Goal: Transaction & Acquisition: Purchase product/service

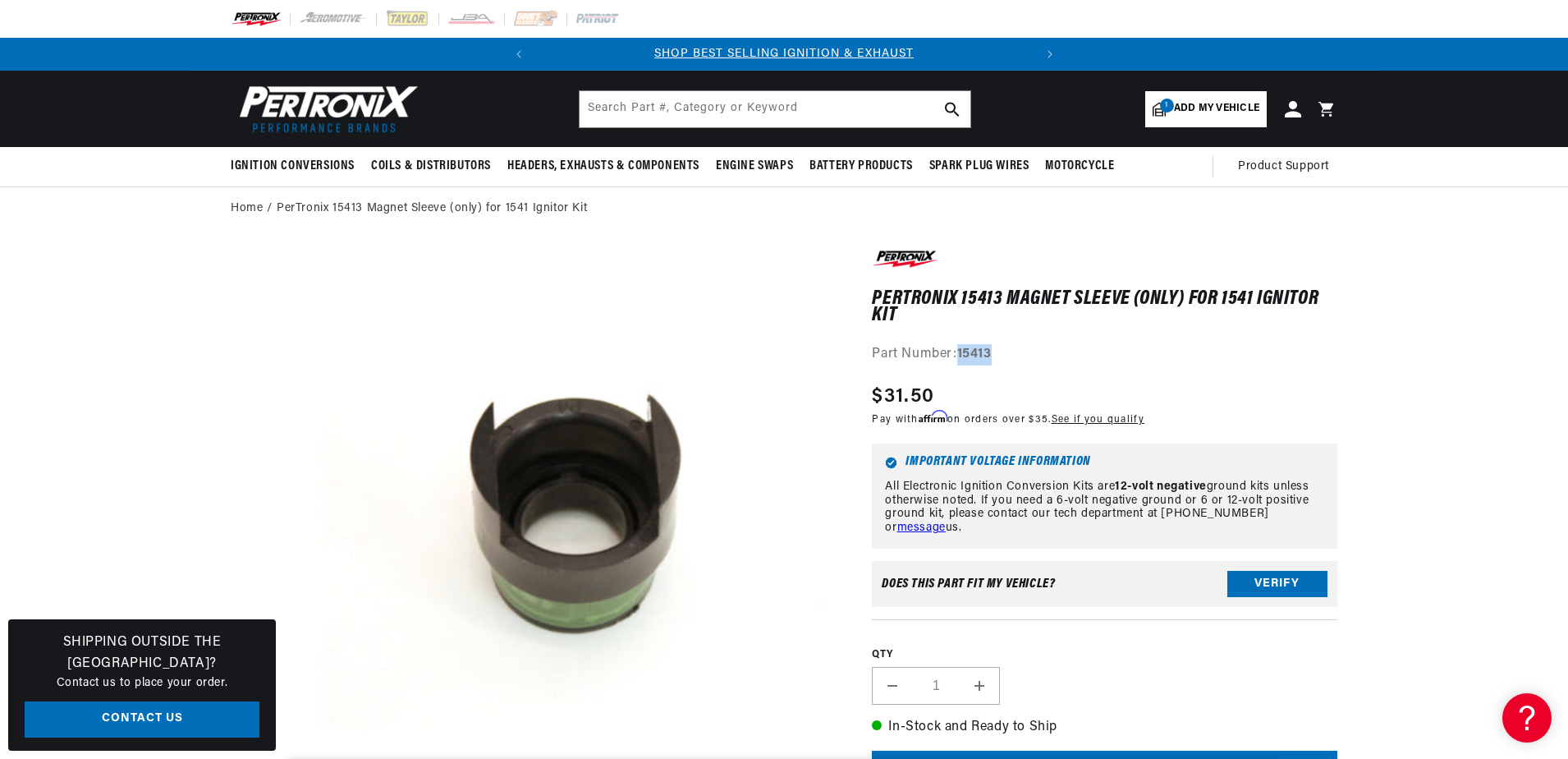
scroll to position [0, 498]
click at [644, 106] on input "text" at bounding box center [775, 110] width 391 height 36
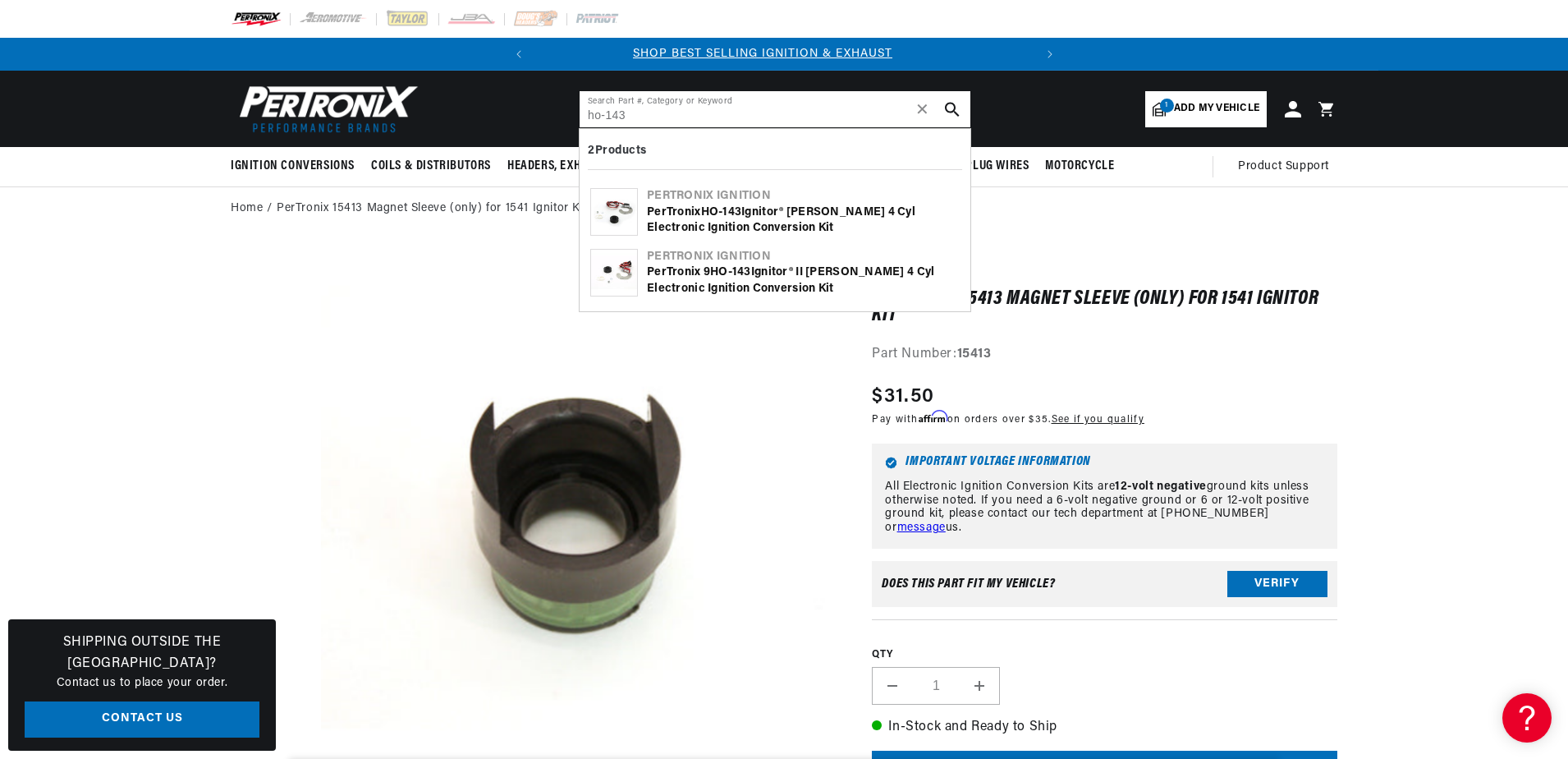
scroll to position [0, 0]
type input "ho-143"
click at [703, 213] on b "HO" at bounding box center [710, 212] width 18 height 12
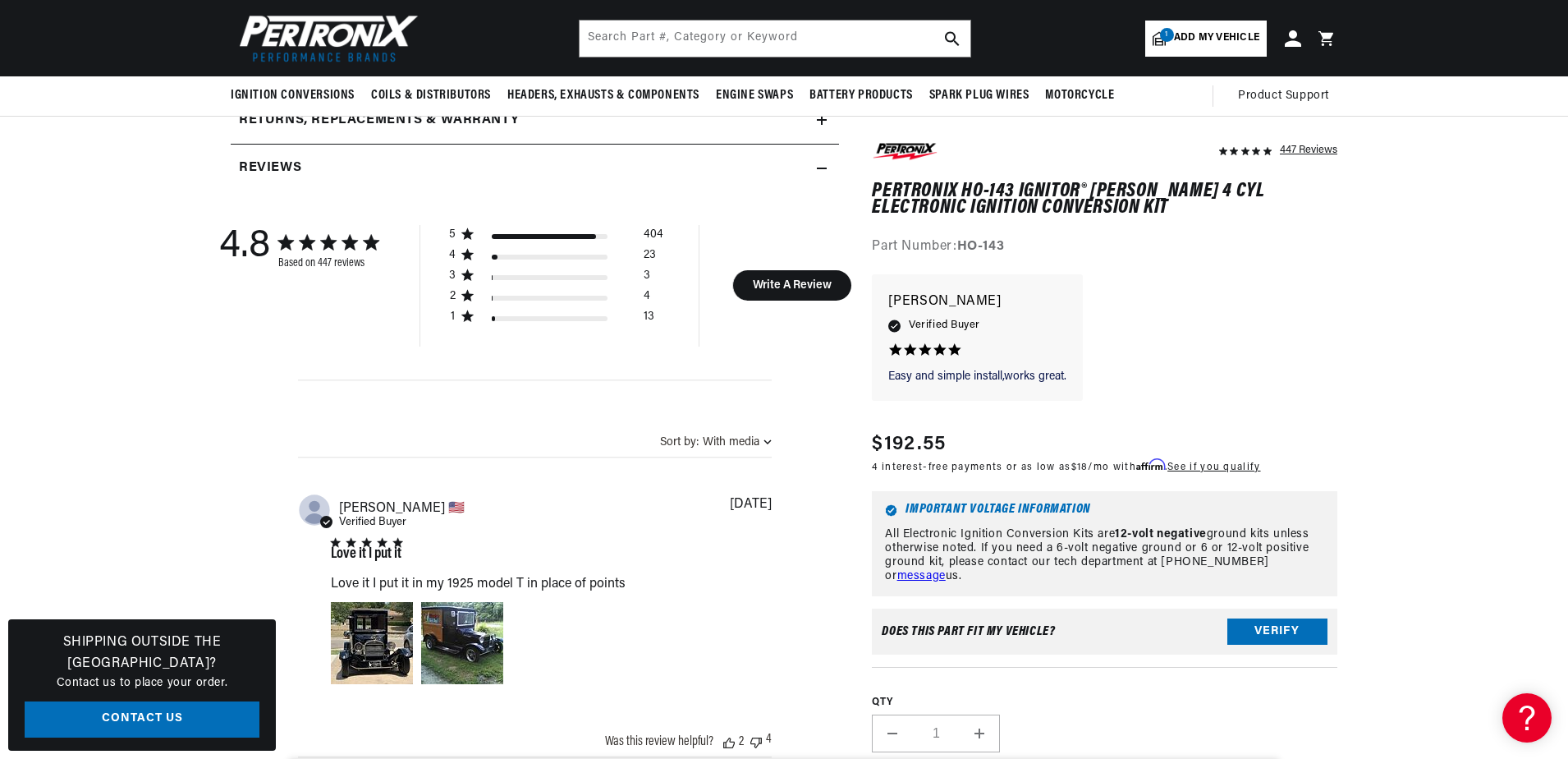
scroll to position [493, 0]
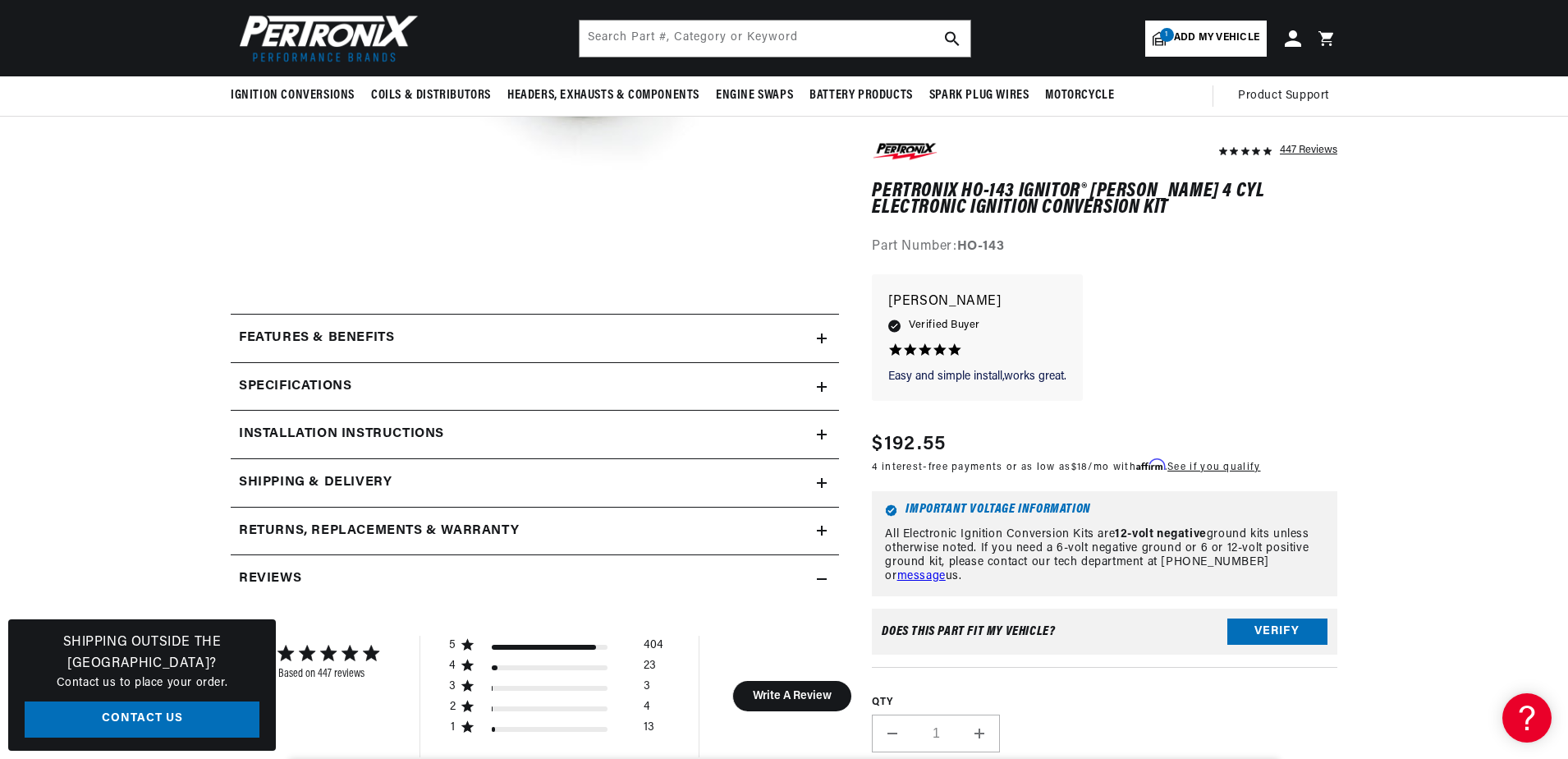
click at [331, 386] on h2 "Specifications" at bounding box center [295, 386] width 112 height 21
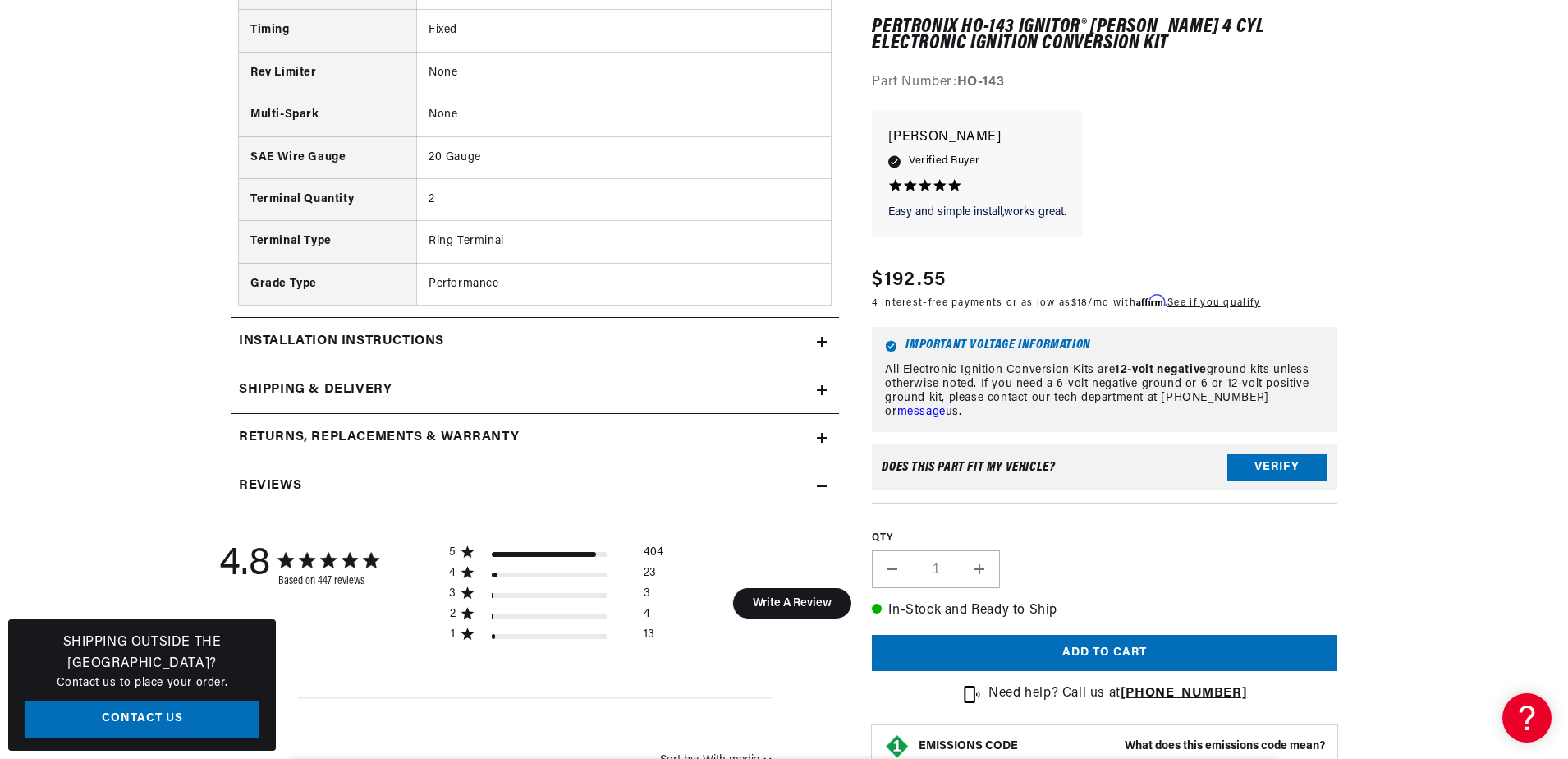
scroll to position [1232, 0]
click at [364, 338] on h2 "Installation instructions" at bounding box center [341, 340] width 205 height 21
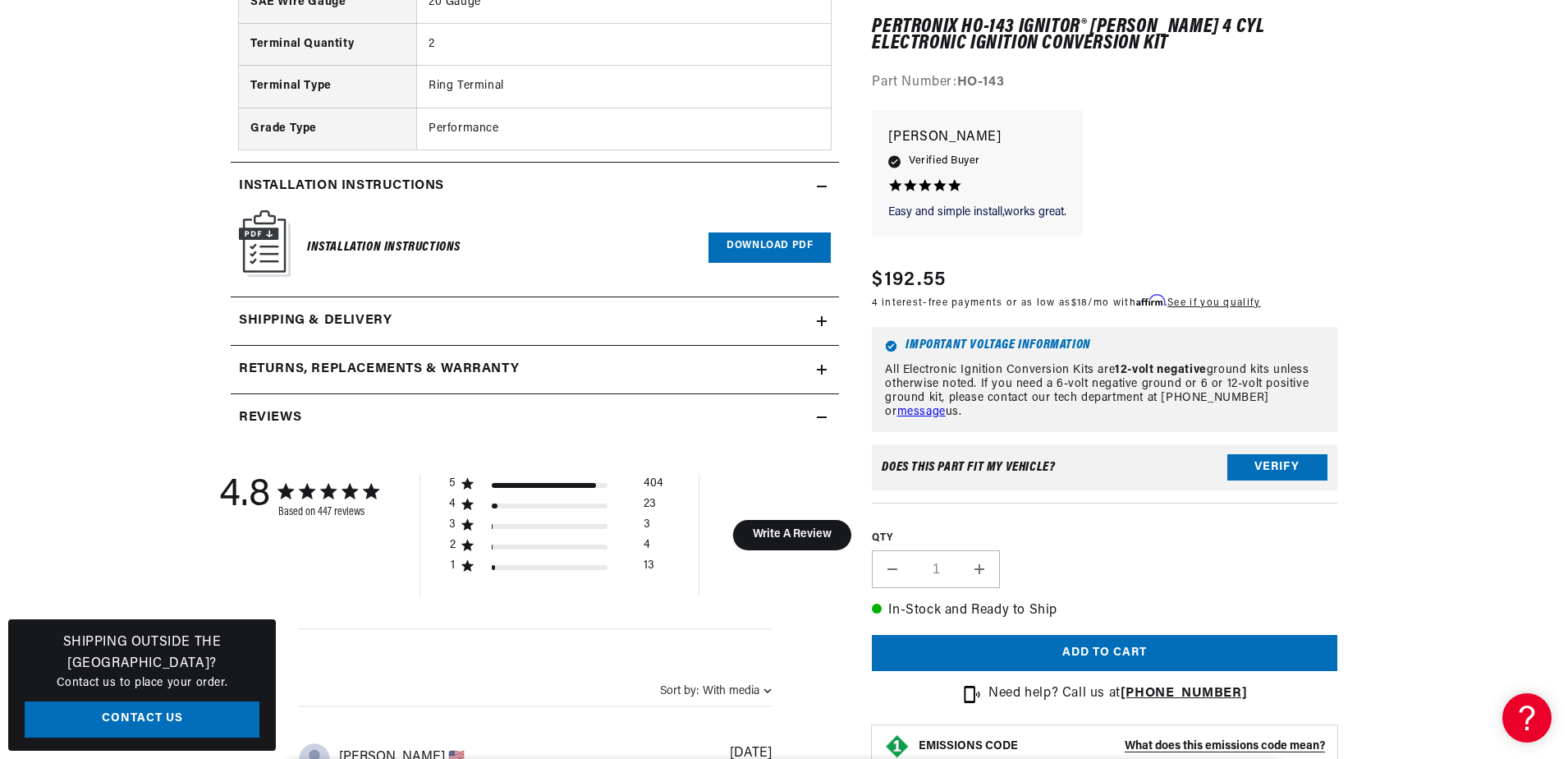
scroll to position [1396, 0]
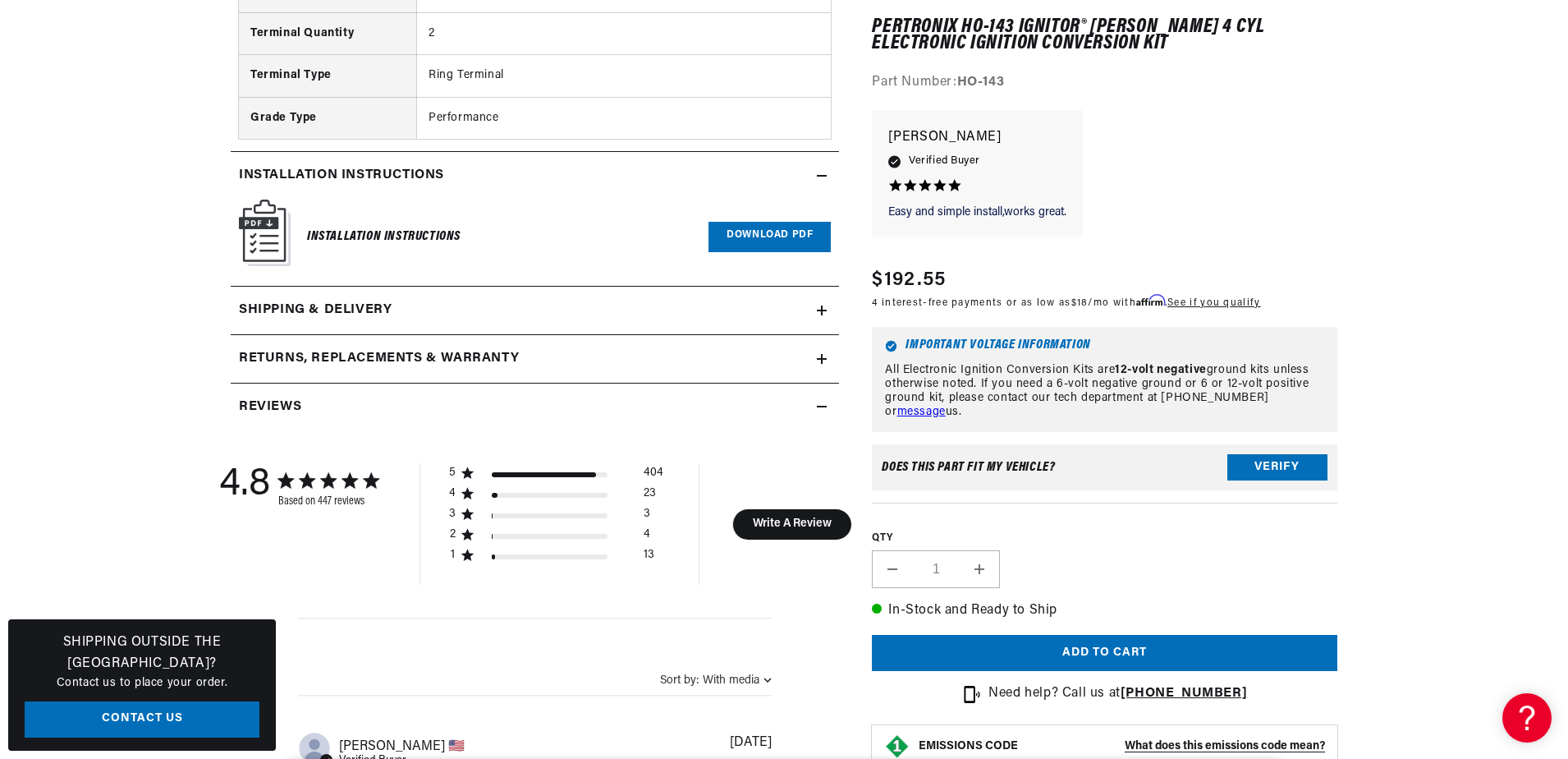
click at [343, 312] on h2 "Shipping & Delivery" at bounding box center [315, 310] width 152 height 21
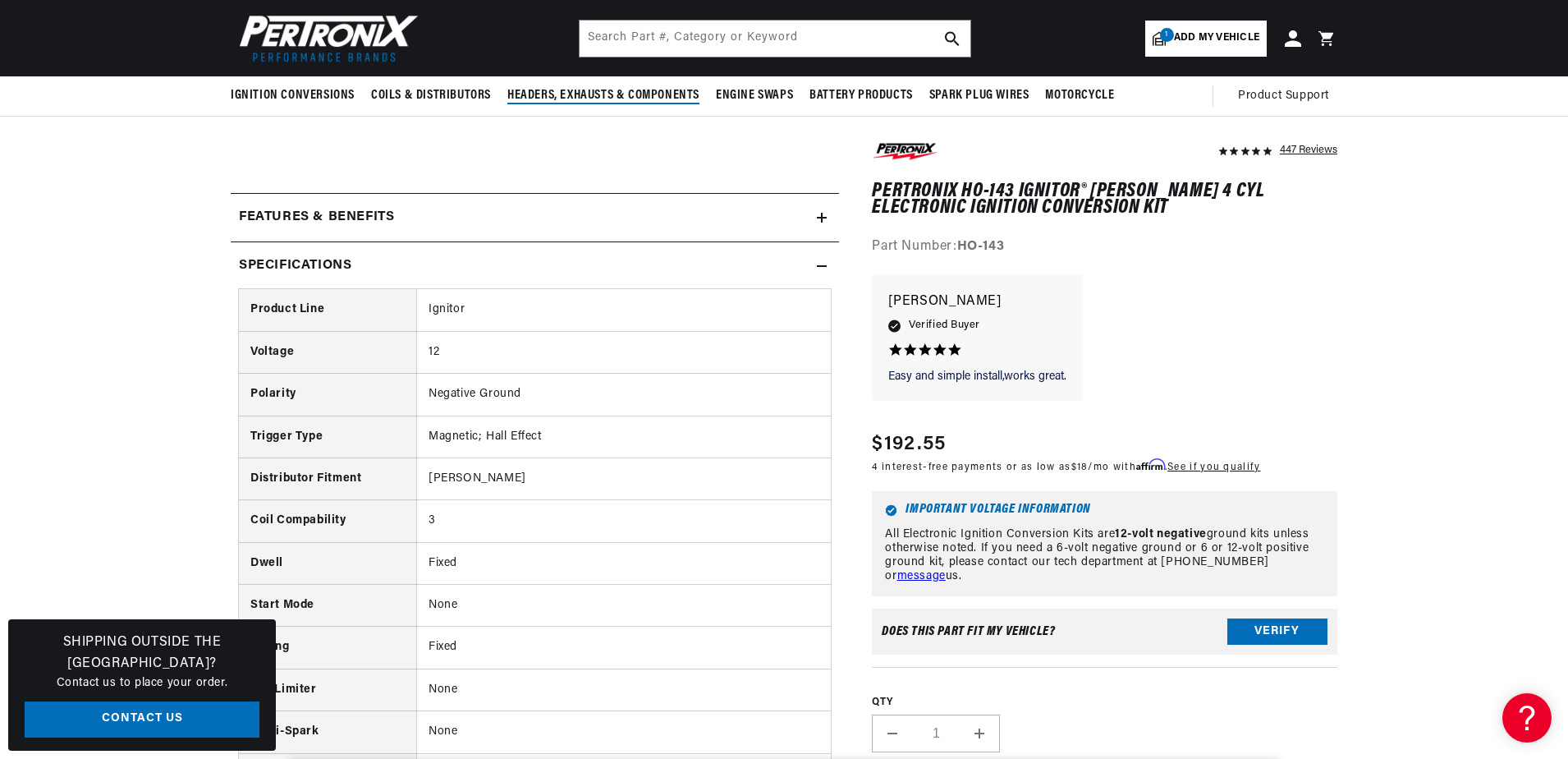
scroll to position [493, 0]
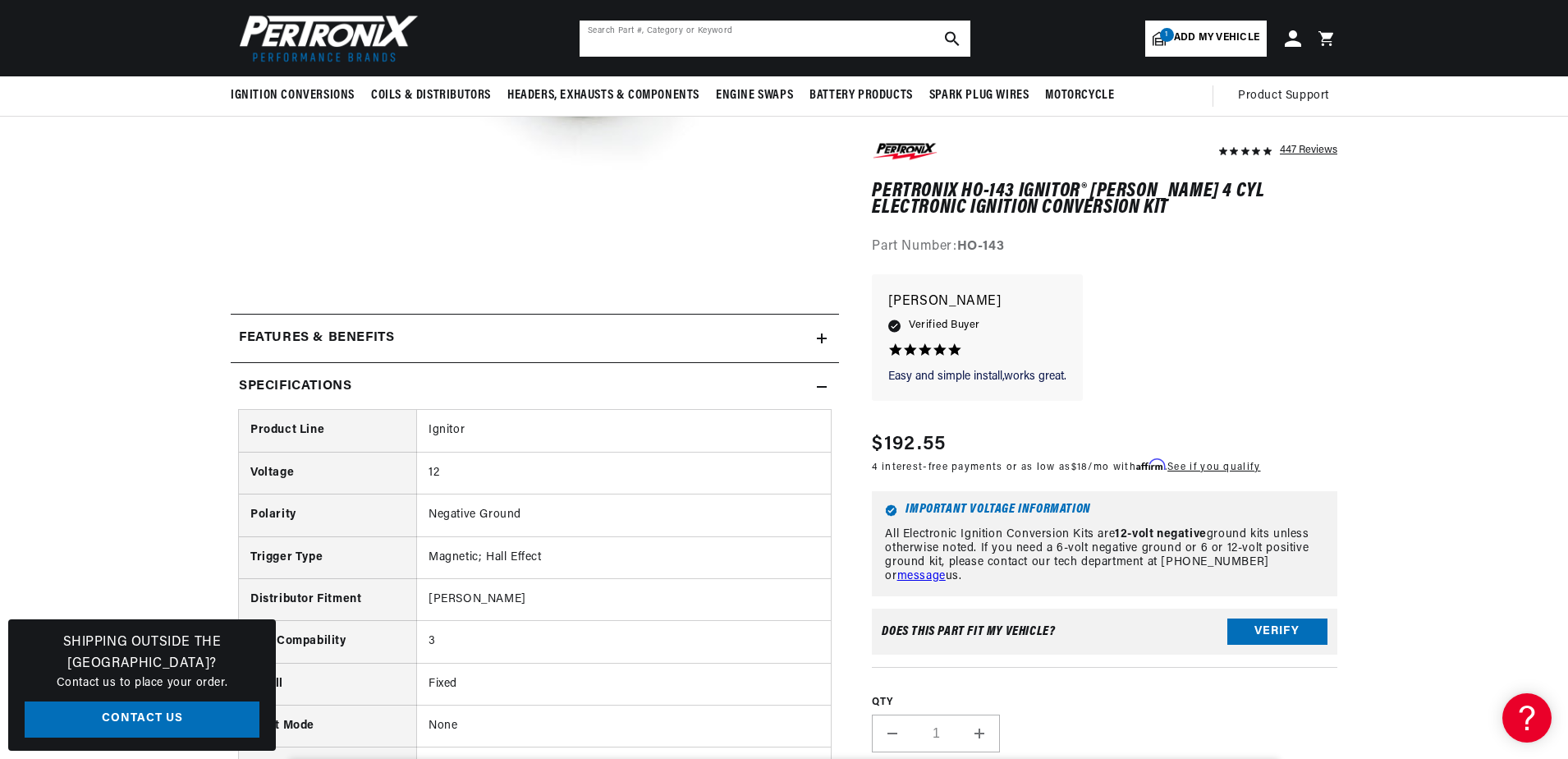
click at [625, 41] on input "text" at bounding box center [775, 39] width 391 height 36
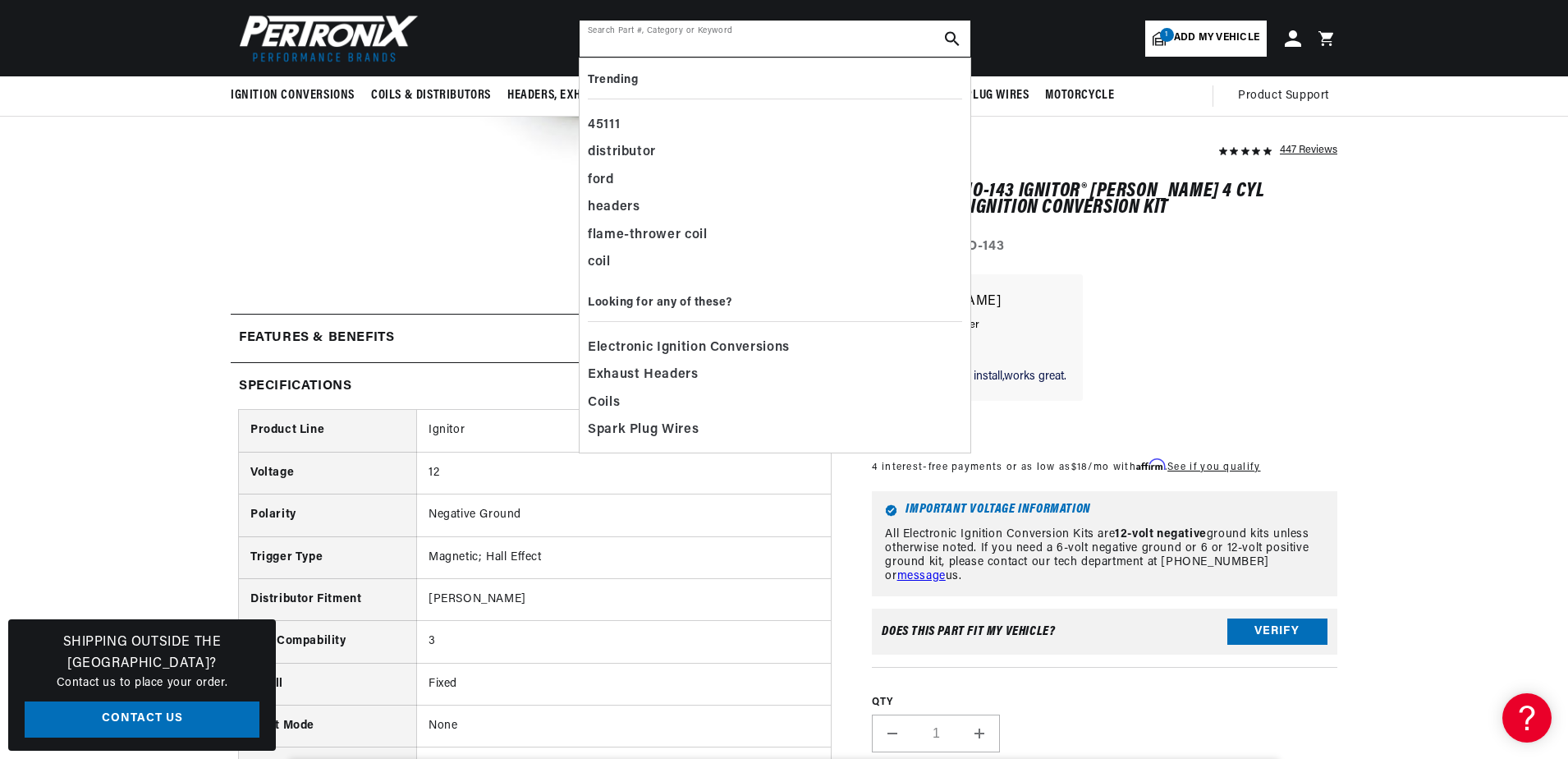
paste input "808220"
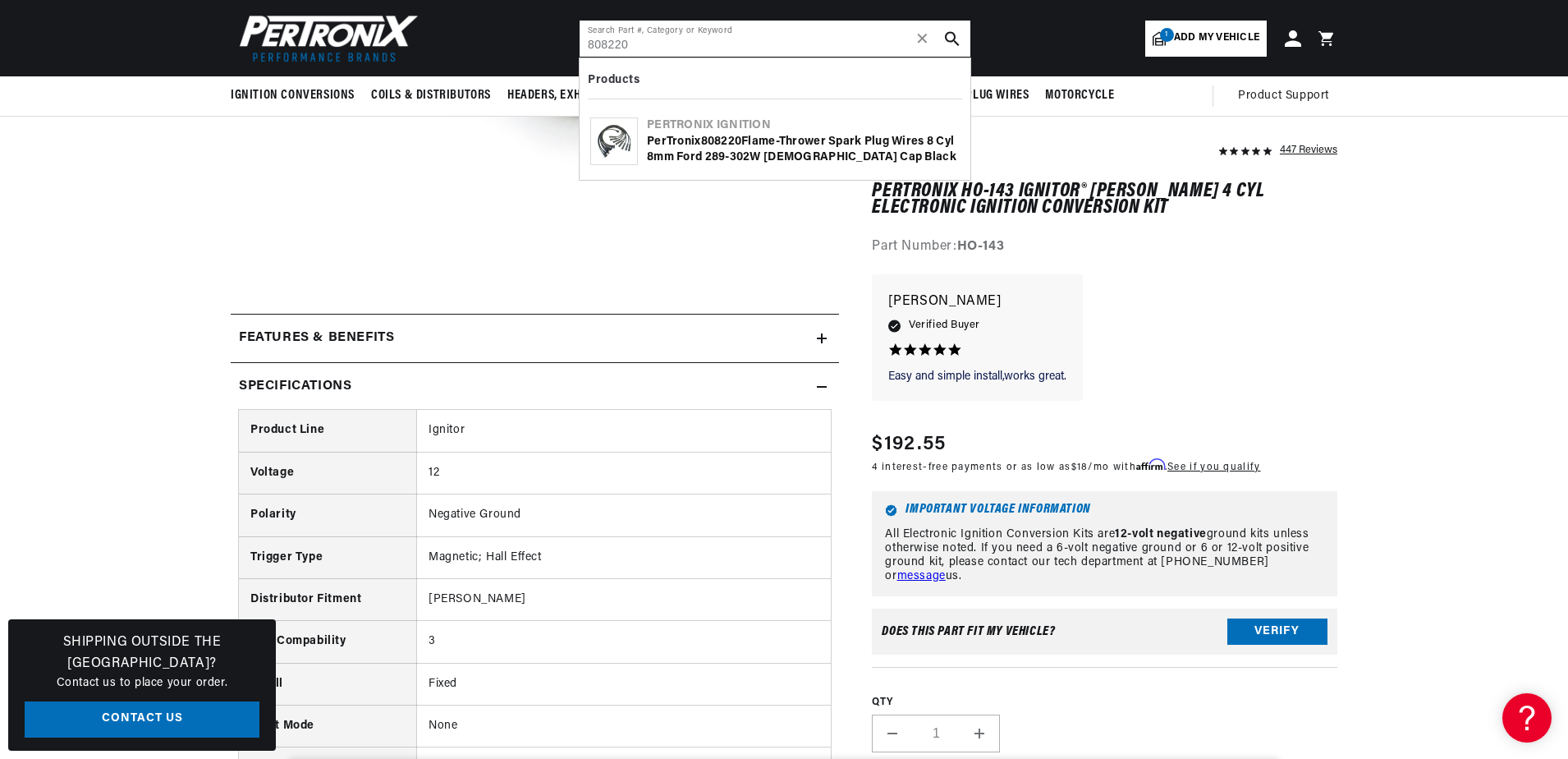
type input "808220"
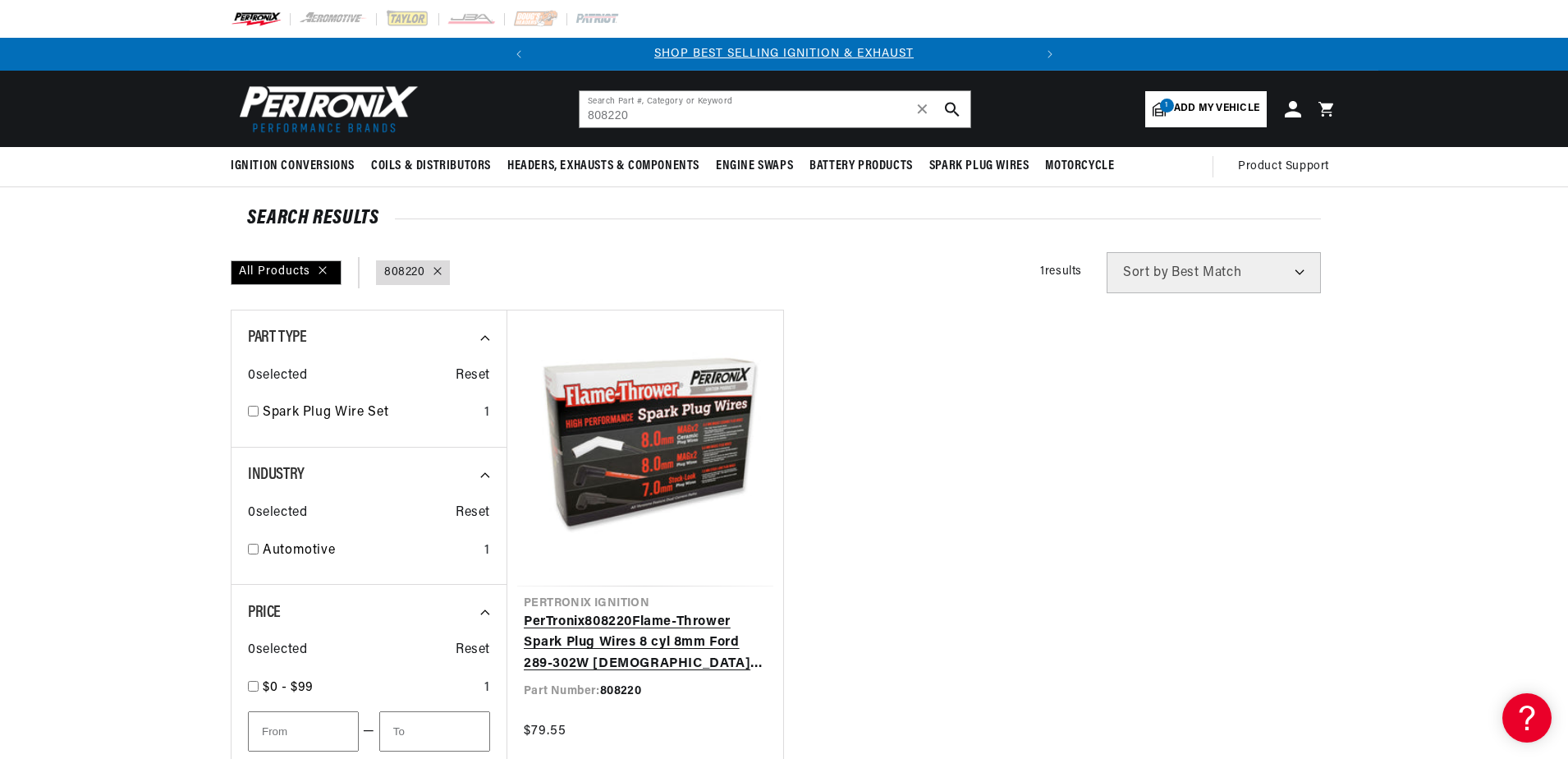
drag, startPoint x: 612, startPoint y: 510, endPoint x: 681, endPoint y: 548, distance: 78.8
click at [612, 612] on link "PerTronix 808220 Flame-Thrower Spark Plug Wires 8 cyl 8mm Ford 289-302W Male Ca…" at bounding box center [645, 642] width 243 height 63
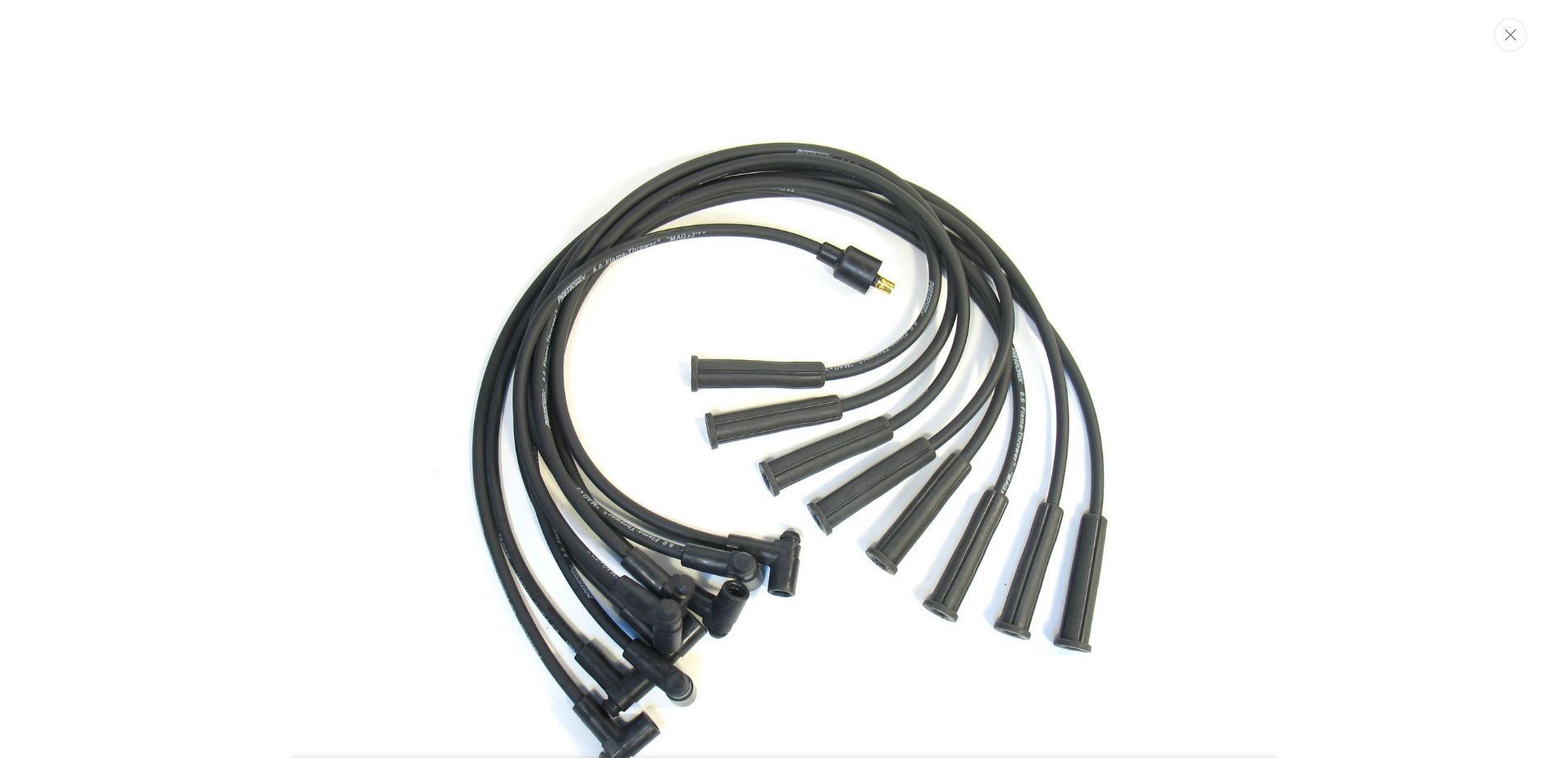
click at [425, 283] on img "Media gallery" at bounding box center [784, 459] width 886 height 886
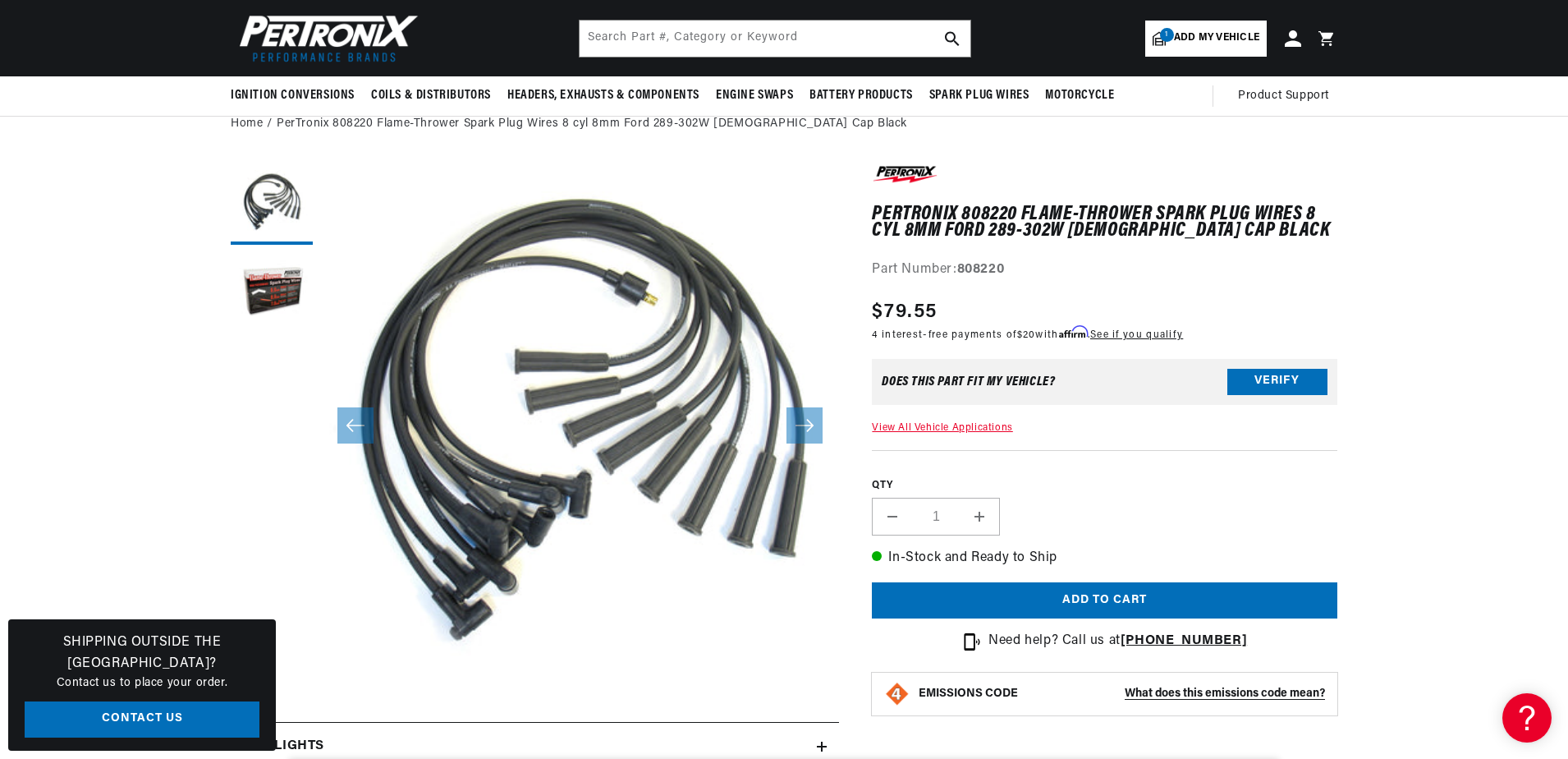
scroll to position [57, 0]
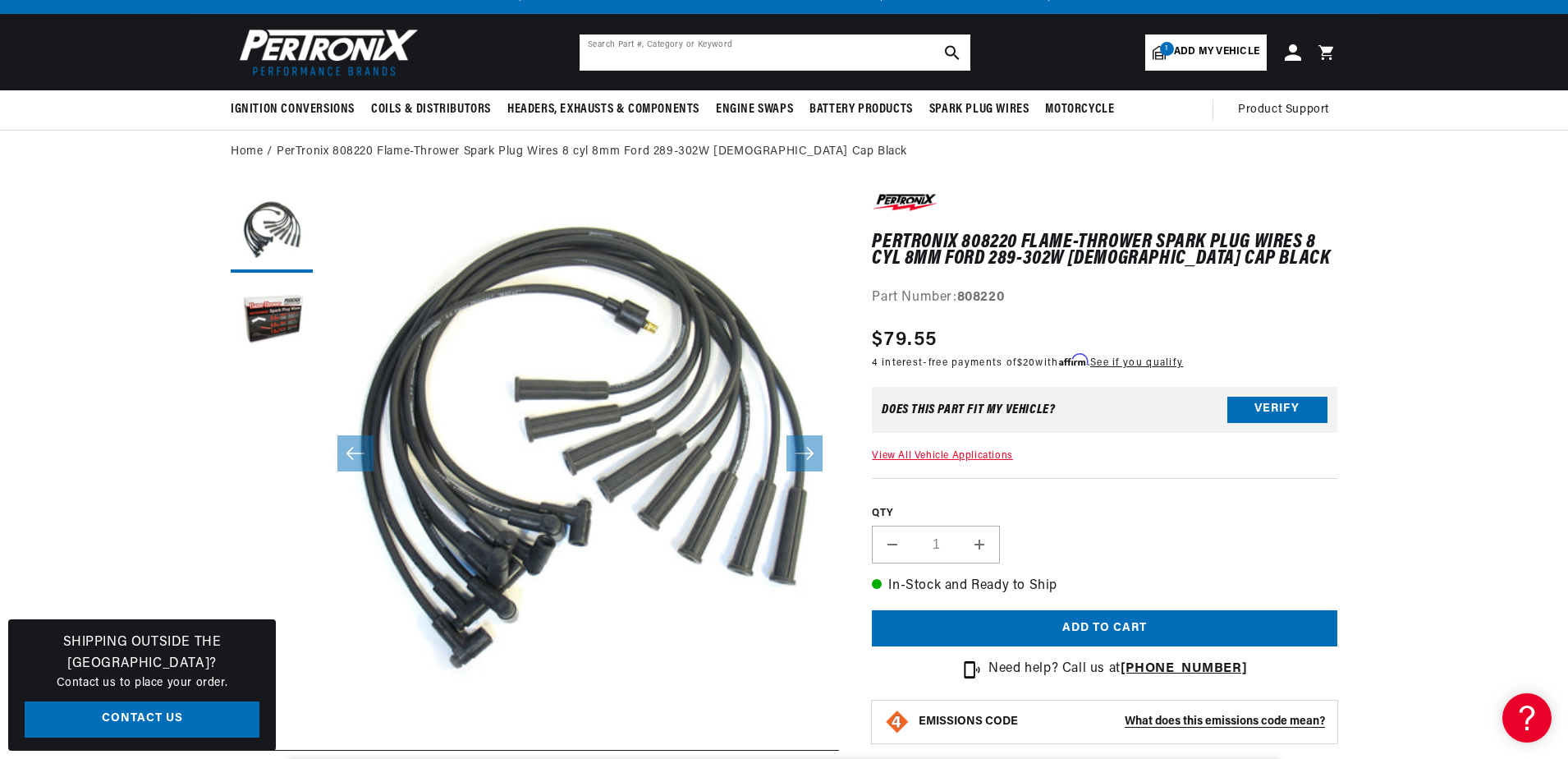
click at [616, 56] on input "text" at bounding box center [775, 53] width 391 height 36
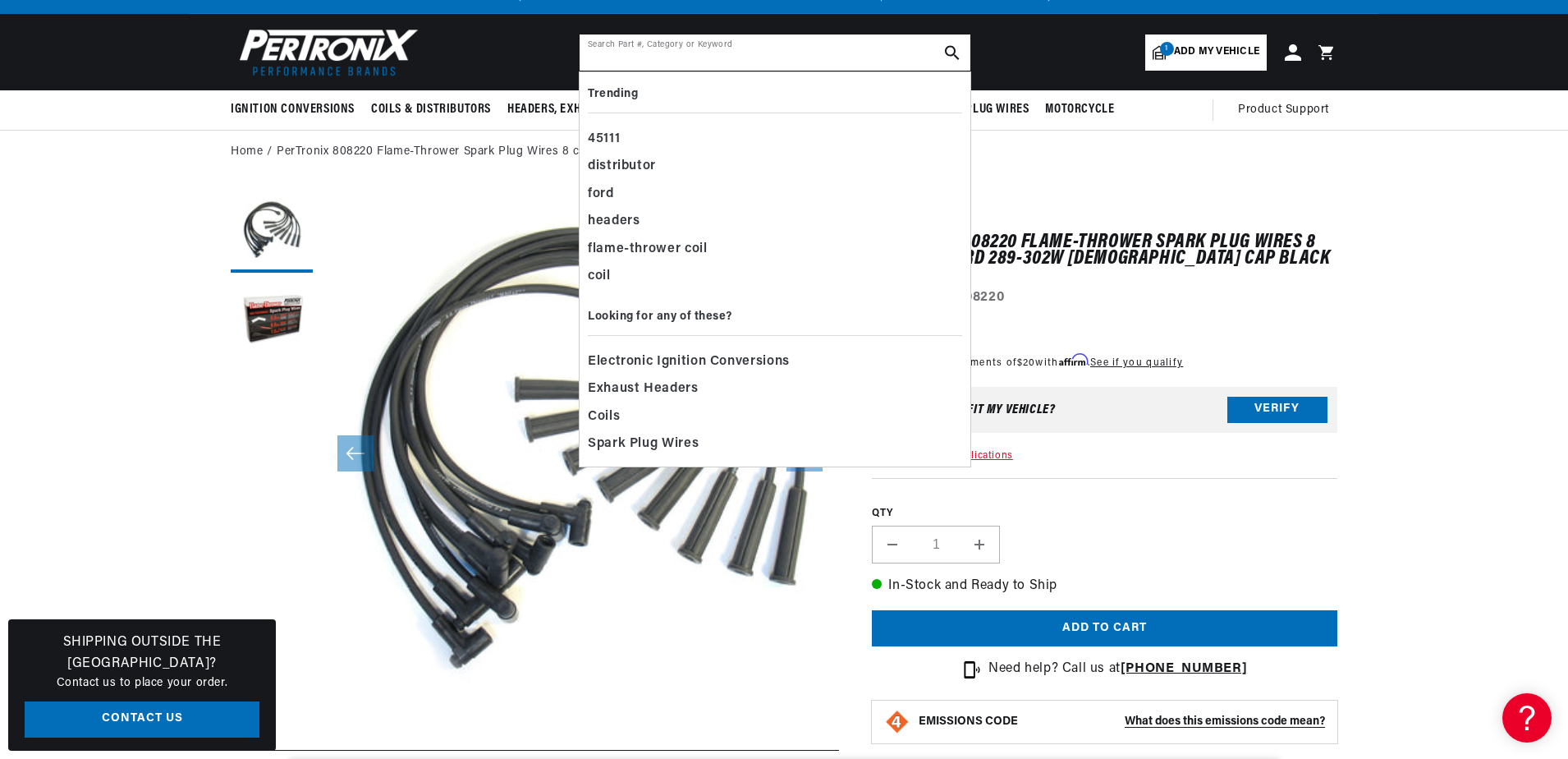
paste input "D700700"
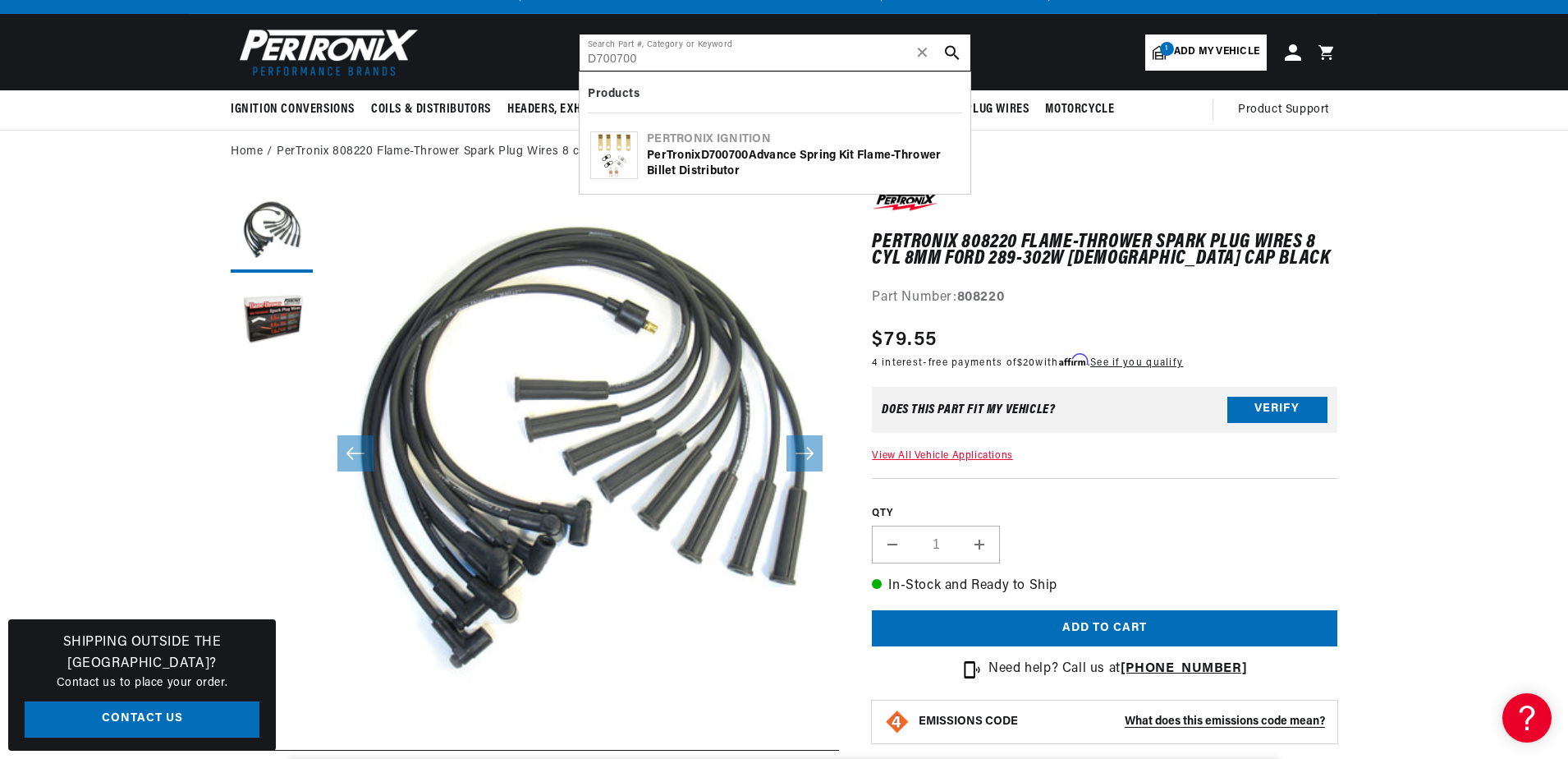
type input "D700700"
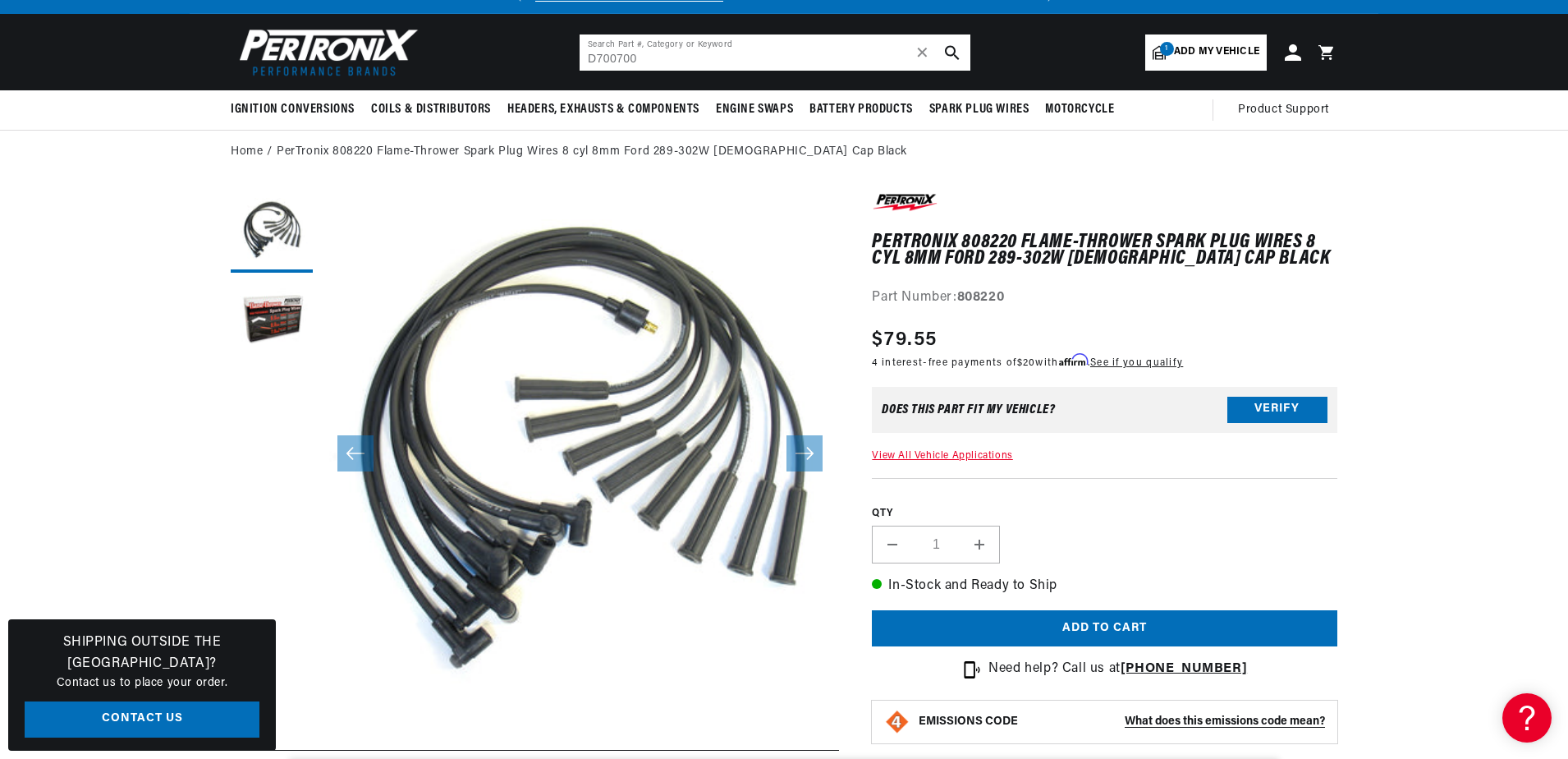
scroll to position [0, 0]
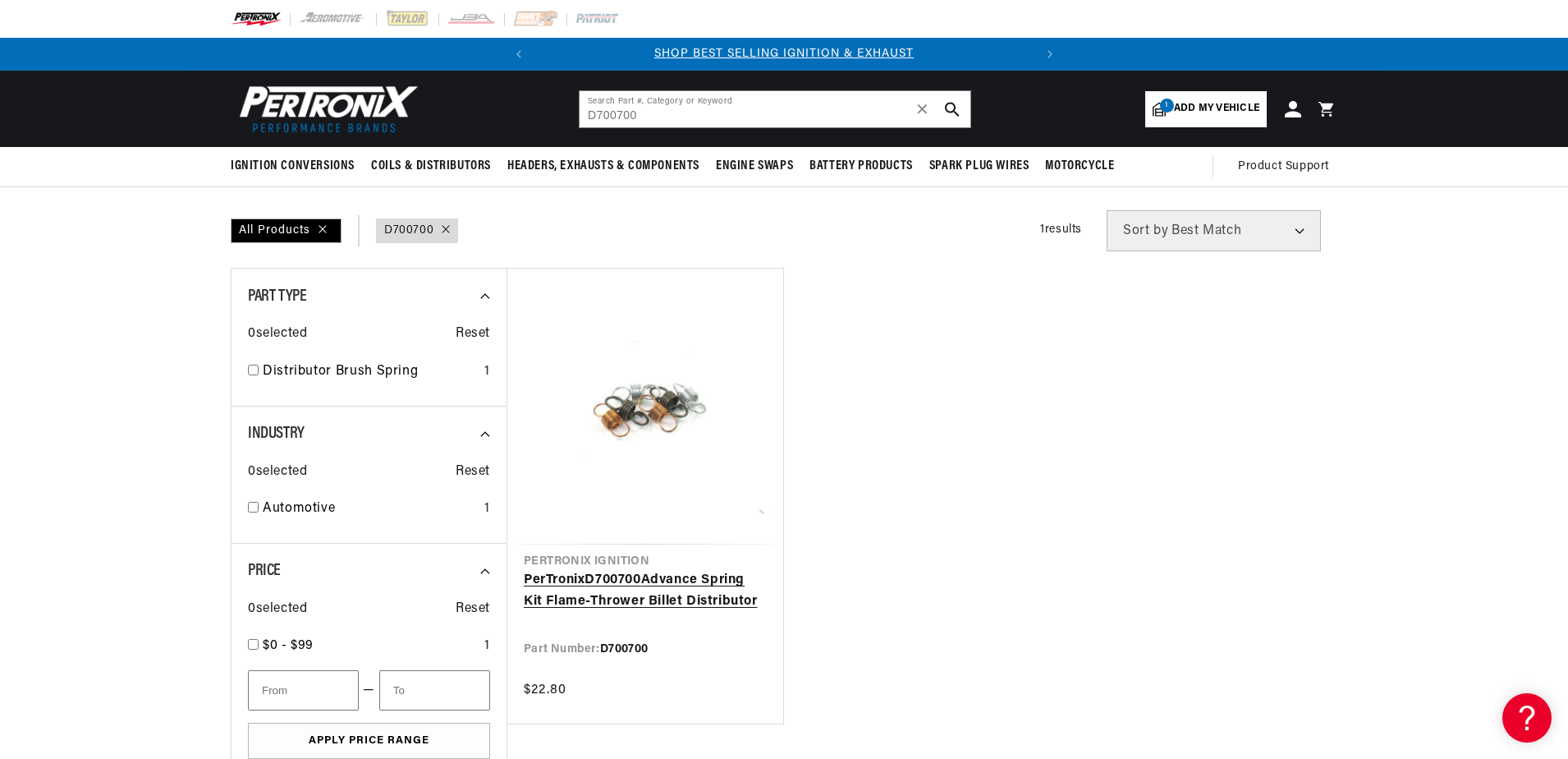
click at [624, 582] on link "PerTronix D700700 Advance Spring Kit Flame-Thrower Billet Distributor" at bounding box center [645, 591] width 243 height 42
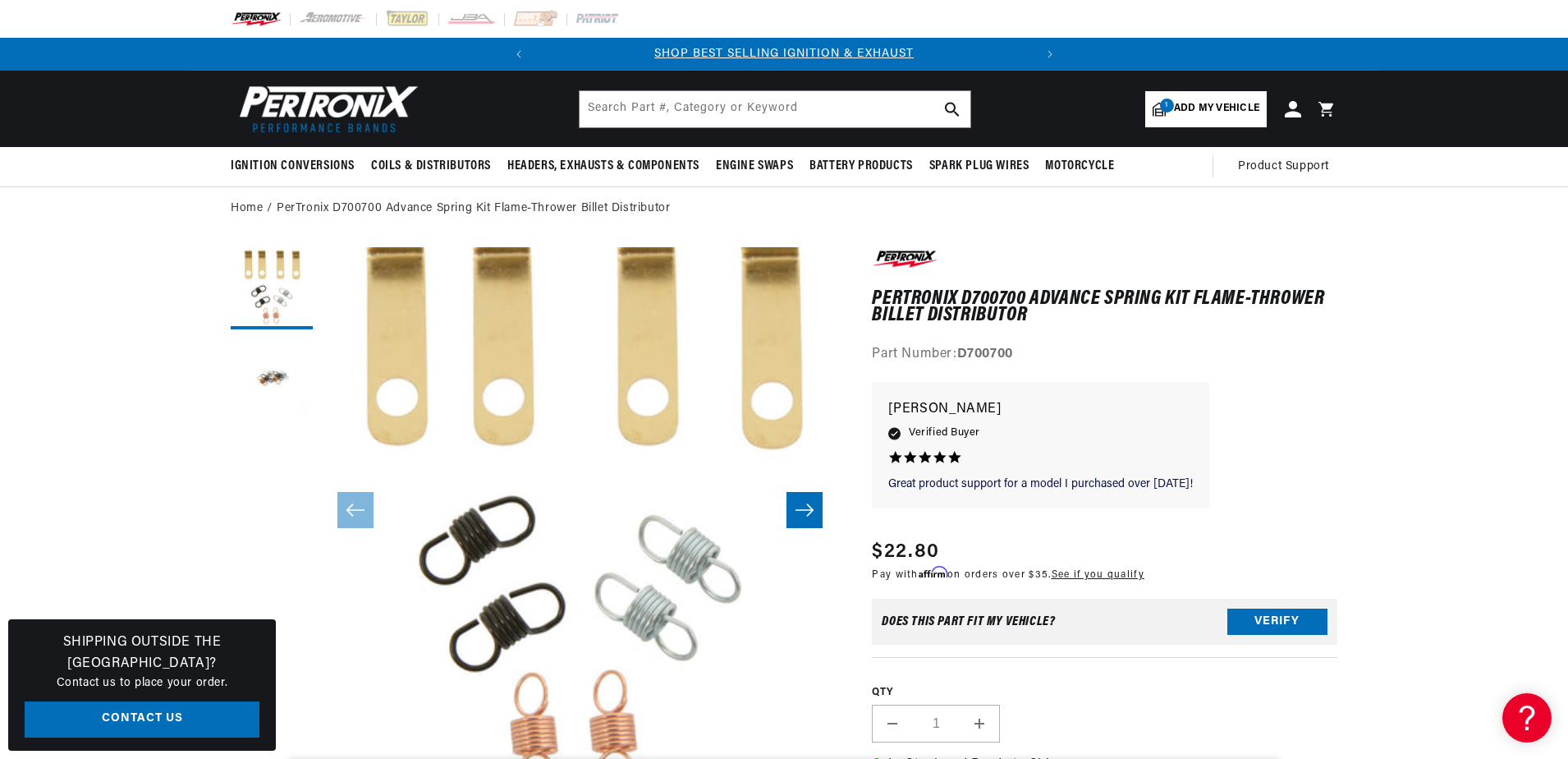
click at [796, 518] on icon "Slide right" at bounding box center [804, 510] width 20 height 16
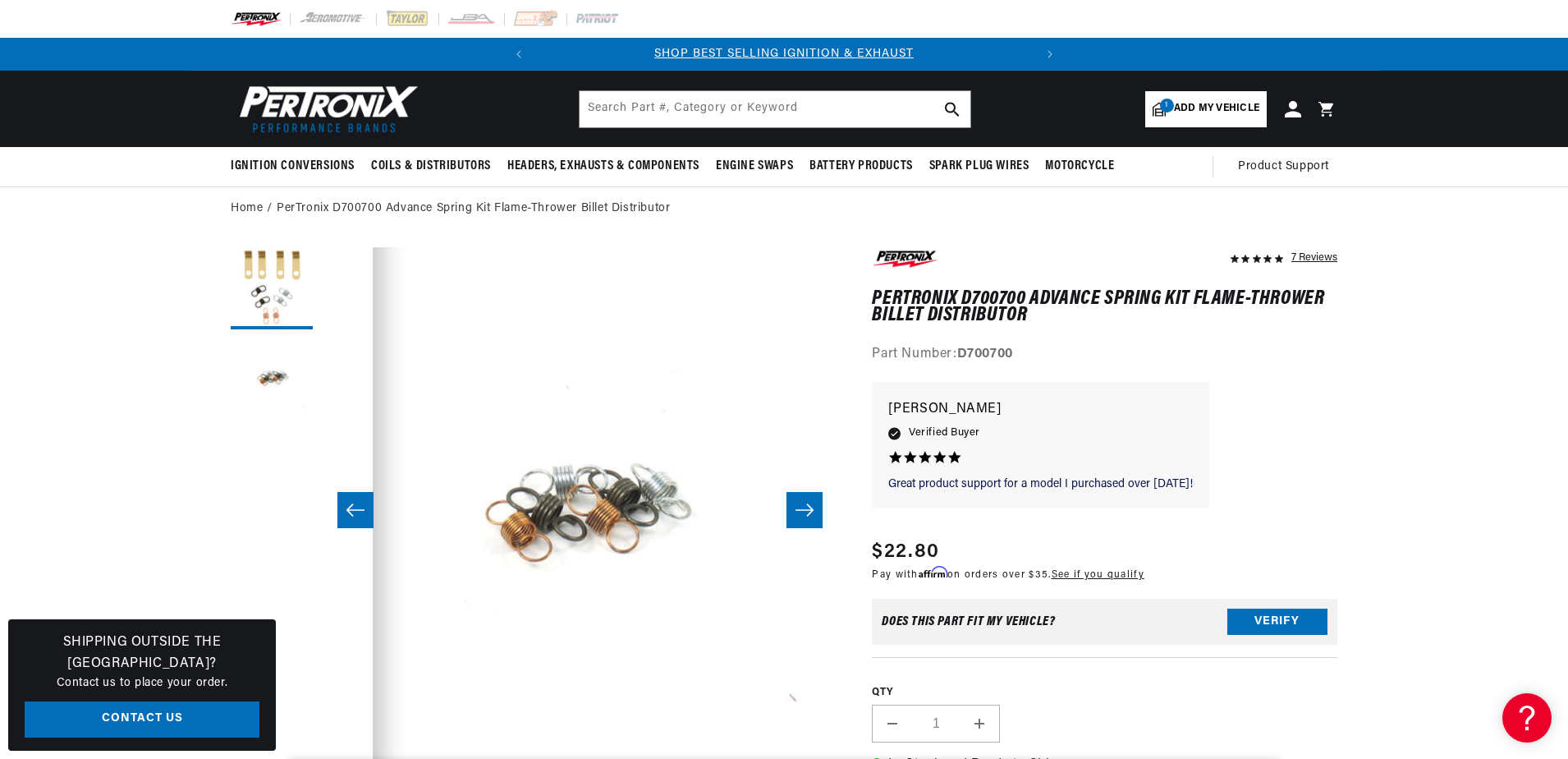
click at [796, 518] on icon "Slide right" at bounding box center [804, 510] width 20 height 16
drag, startPoint x: 958, startPoint y: 359, endPoint x: 1046, endPoint y: 355, distance: 88.1
click at [1046, 355] on div "Part Number: D700700" at bounding box center [1105, 355] width 466 height 21
drag, startPoint x: 1046, startPoint y: 355, endPoint x: 982, endPoint y: 358, distance: 64.1
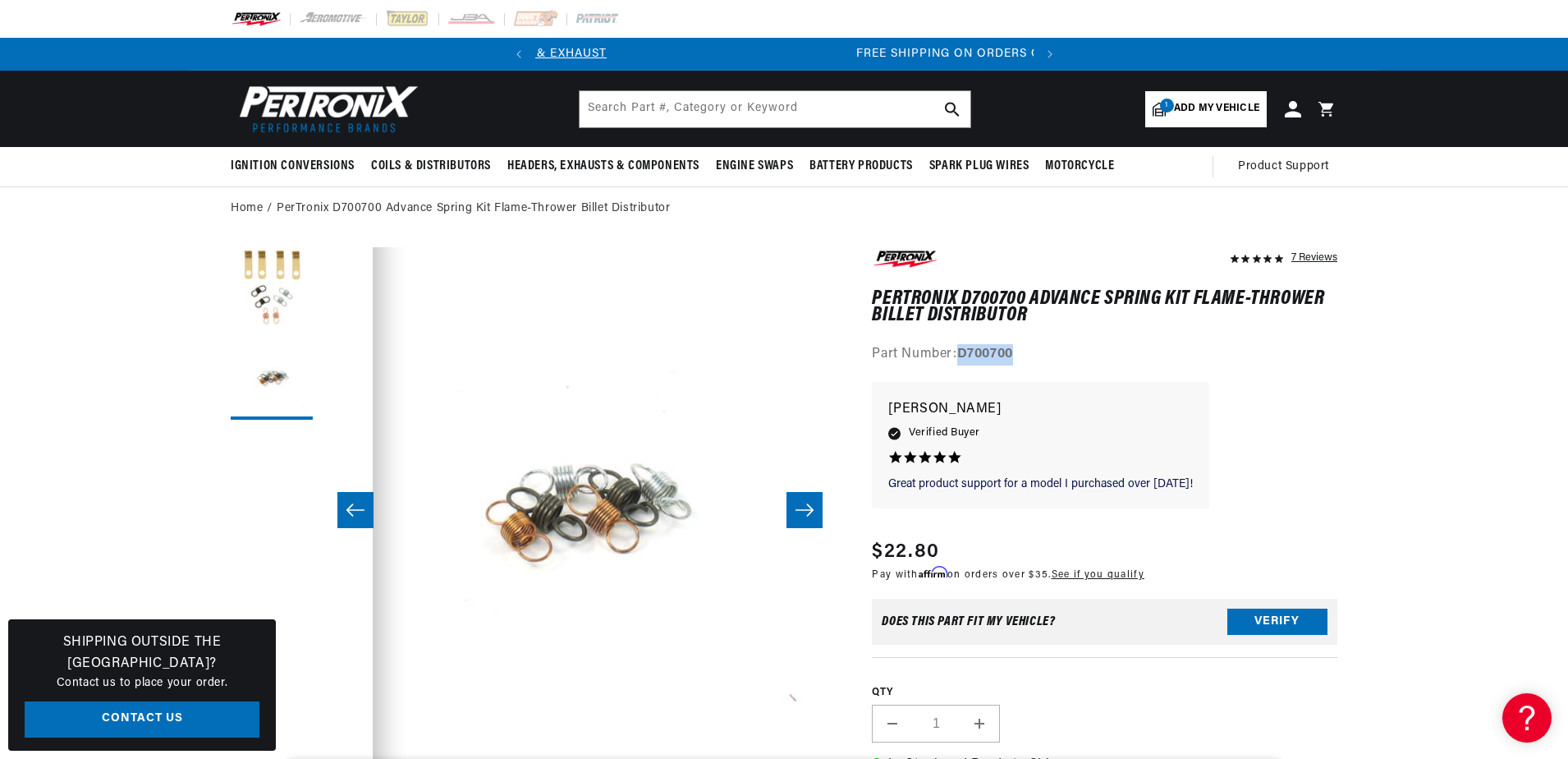
scroll to position [0, 498]
